Goal: Task Accomplishment & Management: Manage account settings

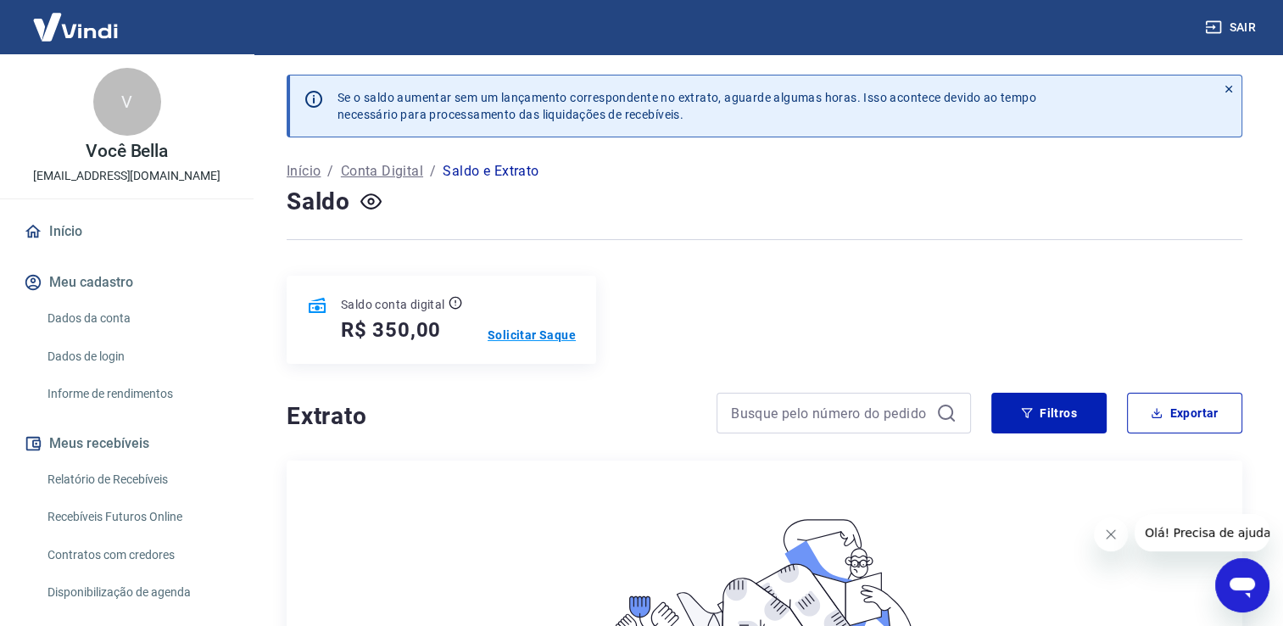
click at [560, 335] on p "Solicitar Saque" at bounding box center [531, 334] width 88 height 17
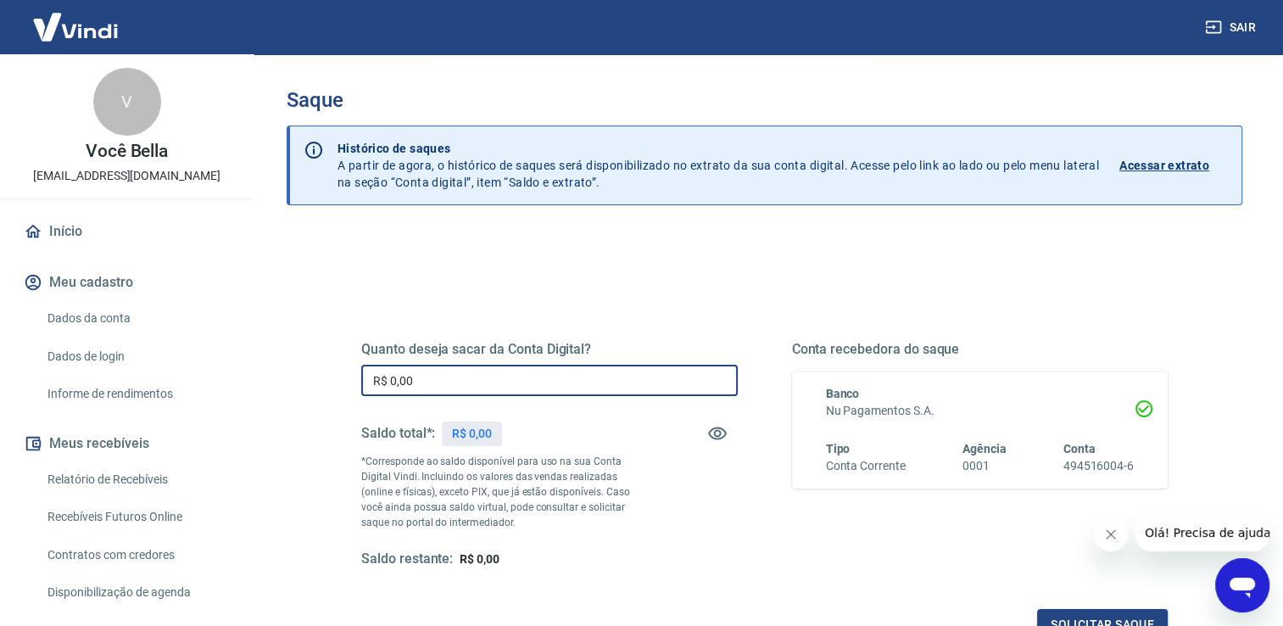
click at [658, 380] on input "R$ 0,00" at bounding box center [549, 380] width 376 height 31
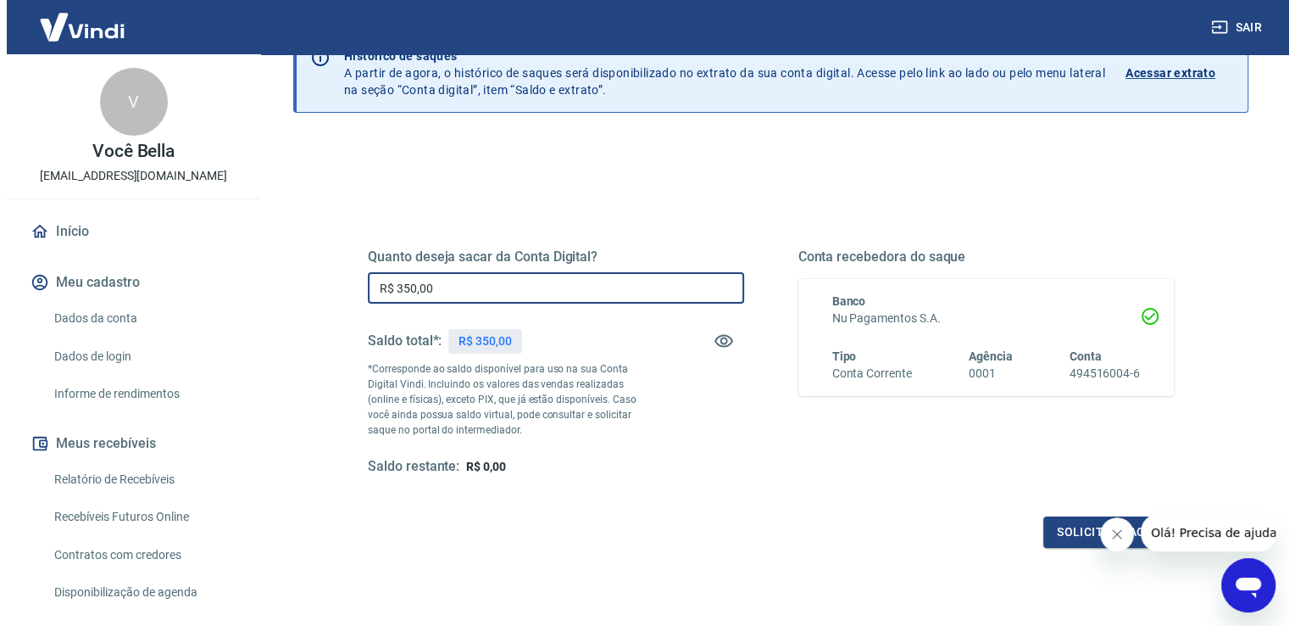
scroll to position [109, 0]
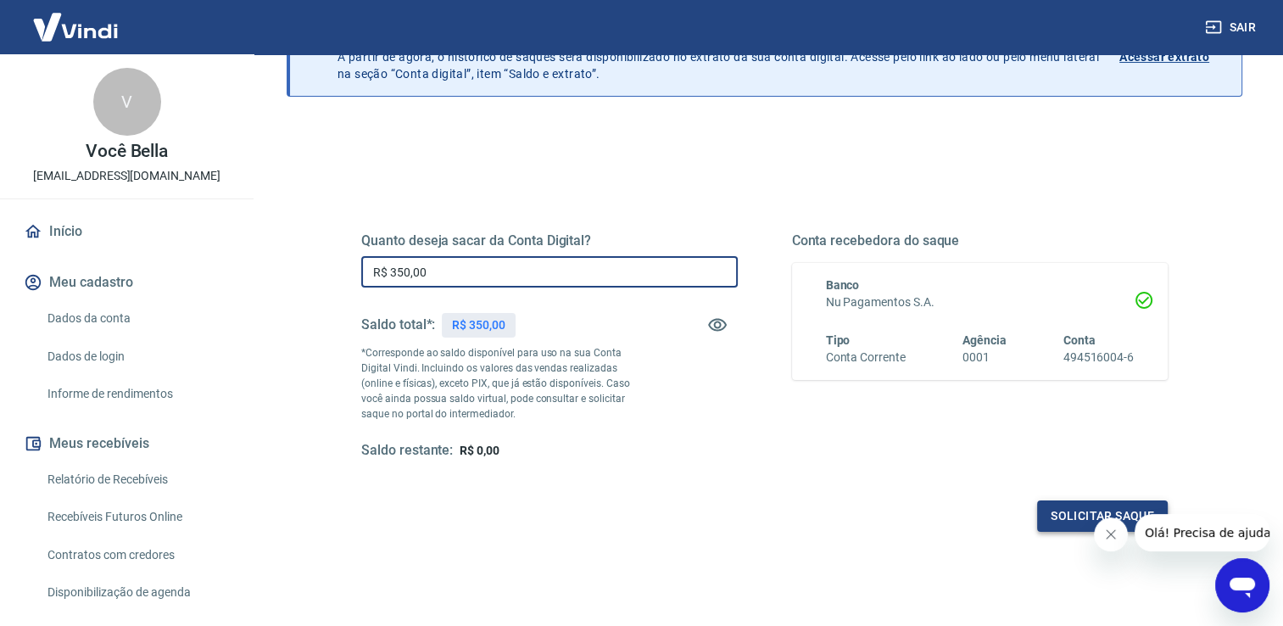
type input "R$ 350,00"
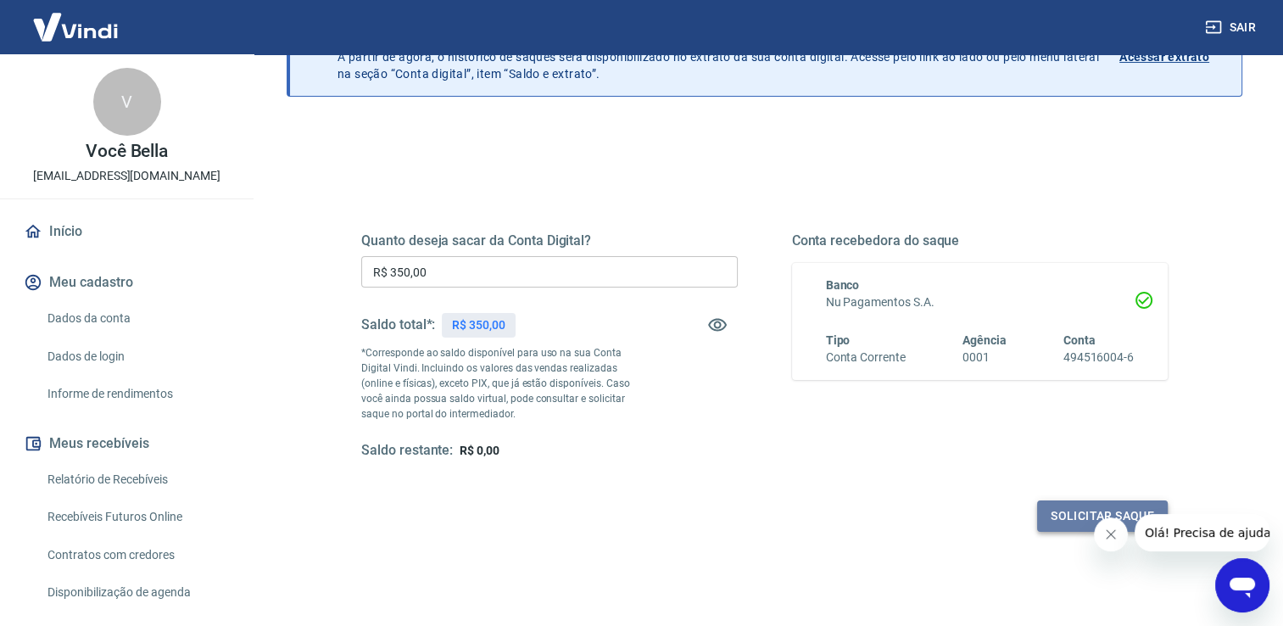
click at [1051, 512] on button "Solicitar saque" at bounding box center [1102, 515] width 131 height 31
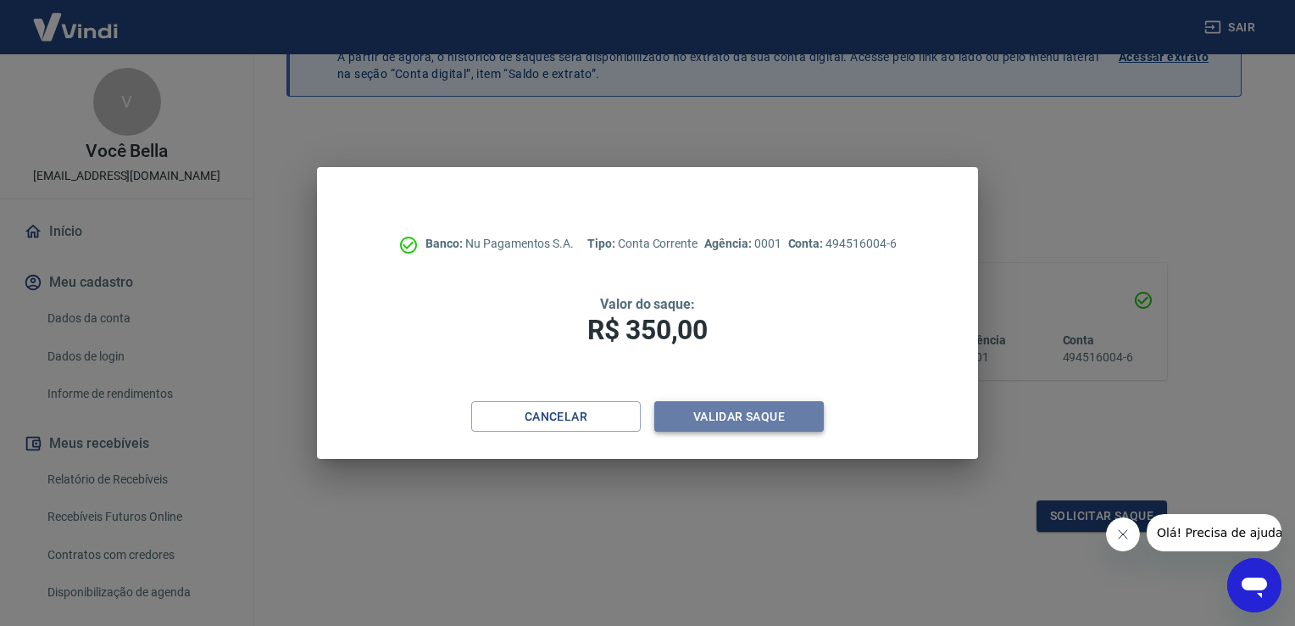
click at [751, 415] on button "Validar saque" at bounding box center [739, 416] width 170 height 31
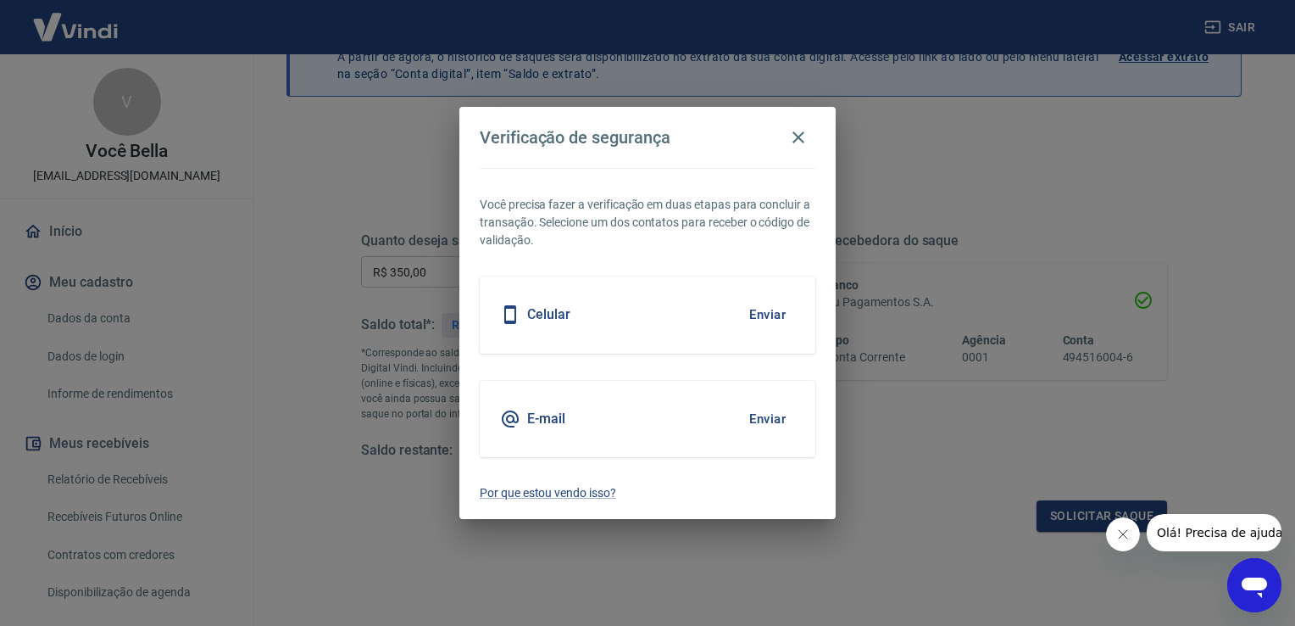
click at [764, 420] on button "Enviar" at bounding box center [767, 419] width 55 height 36
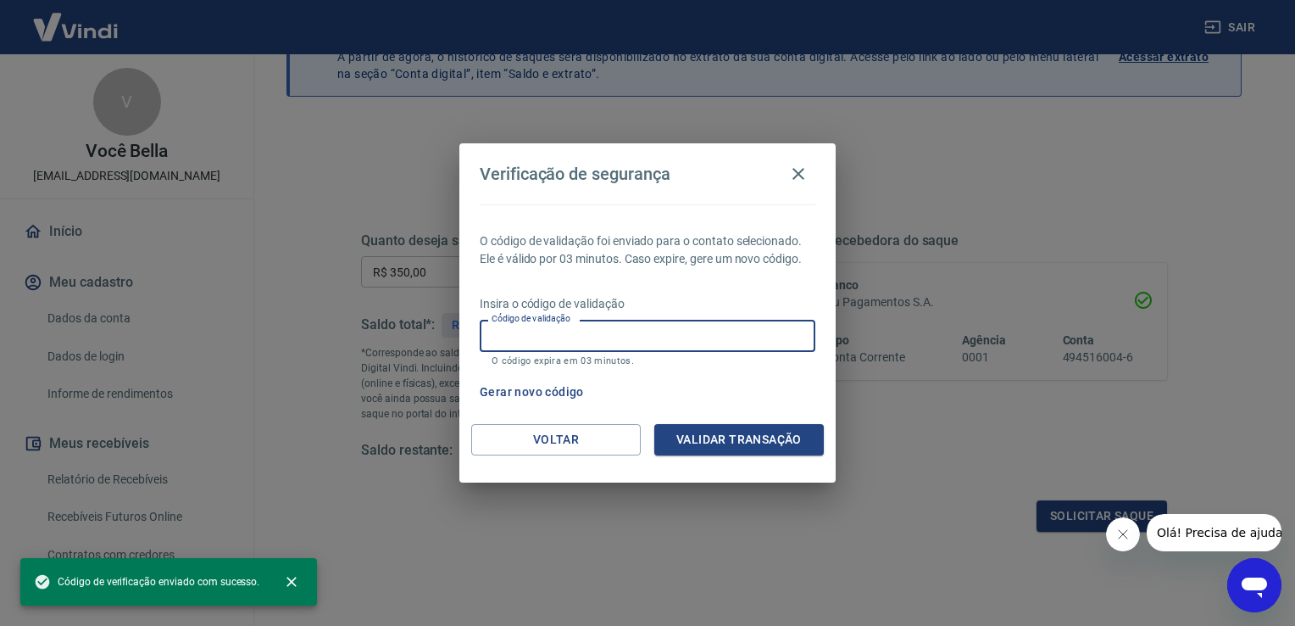
click at [574, 338] on input "Código de validação" at bounding box center [648, 335] width 336 height 31
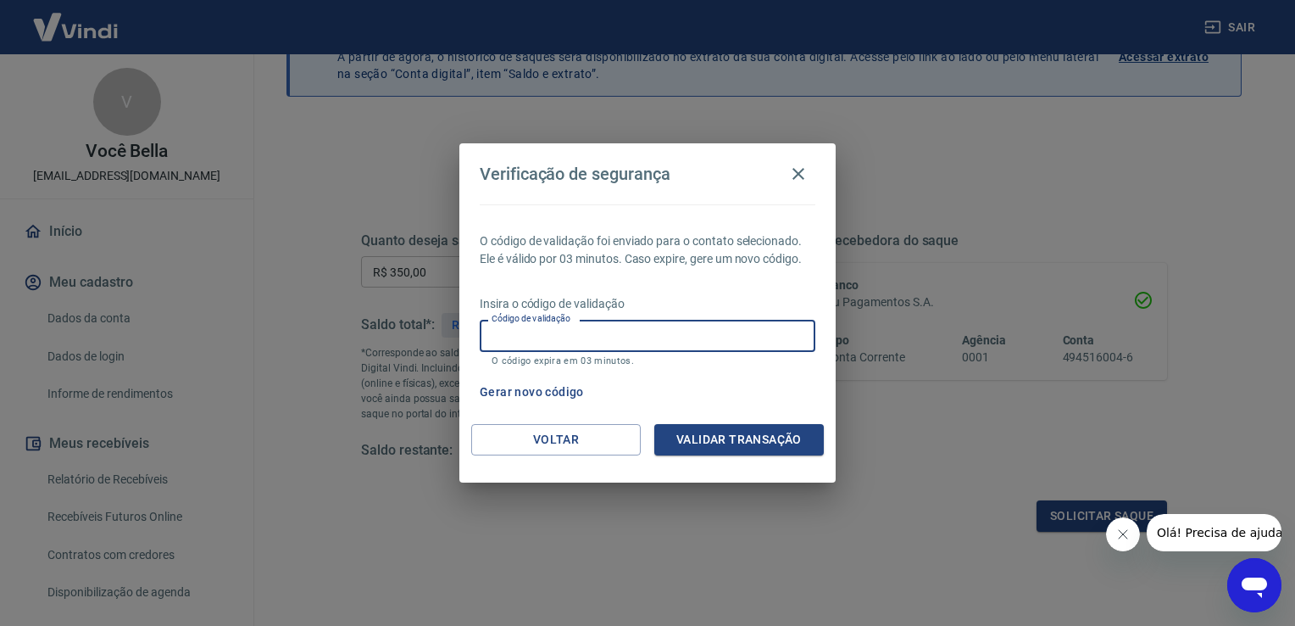
paste input "964101"
type input "964101"
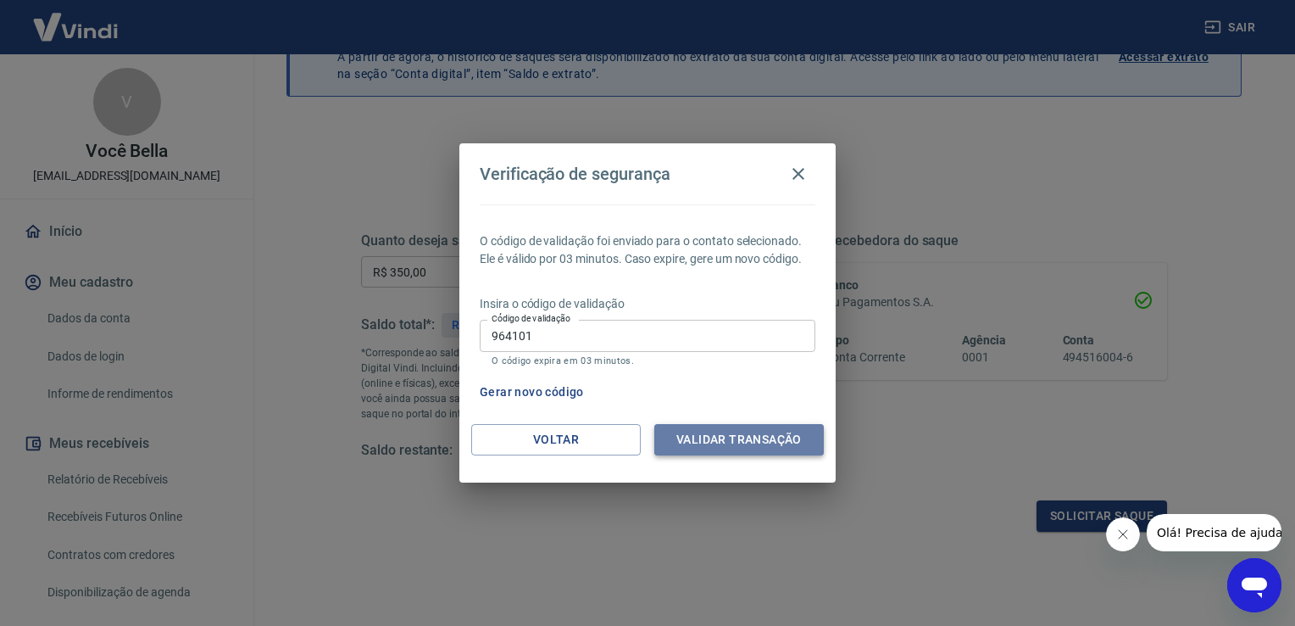
click at [698, 426] on button "Validar transação" at bounding box center [739, 439] width 170 height 31
